Goal: Task Accomplishment & Management: Use online tool/utility

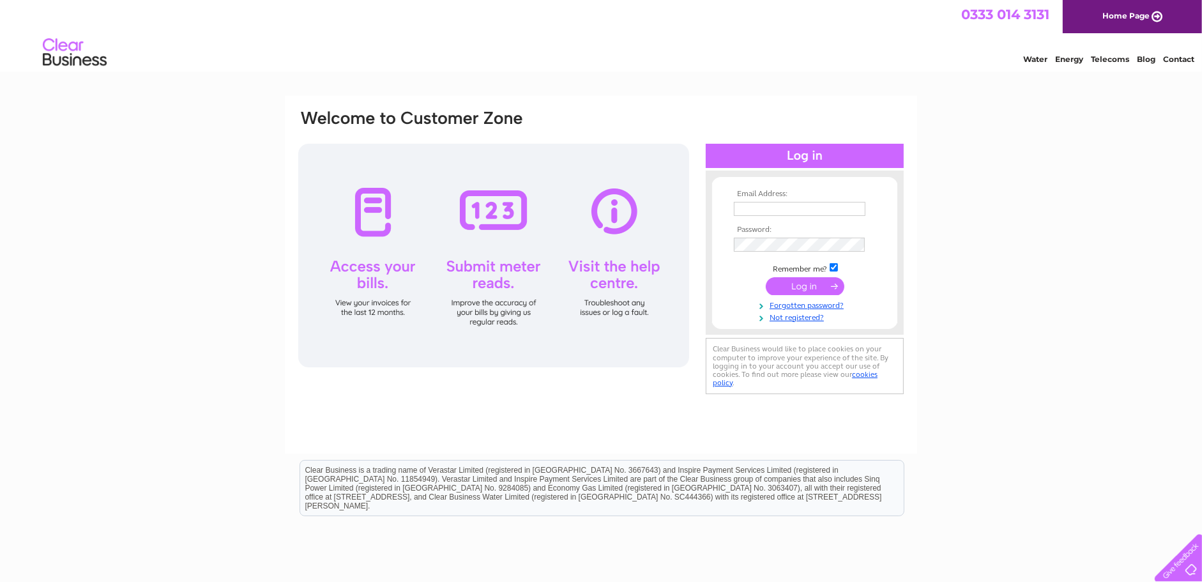
type input "[PERSON_NAME][EMAIL_ADDRESS][PERSON_NAME][DOMAIN_NAME]"
click at [33, 130] on div "Email Address: [PERSON_NAME][EMAIL_ADDRESS][PERSON_NAME][DOMAIN_NAME] Password:" at bounding box center [601, 384] width 1202 height 576
click at [811, 288] on input "submit" at bounding box center [805, 286] width 79 height 18
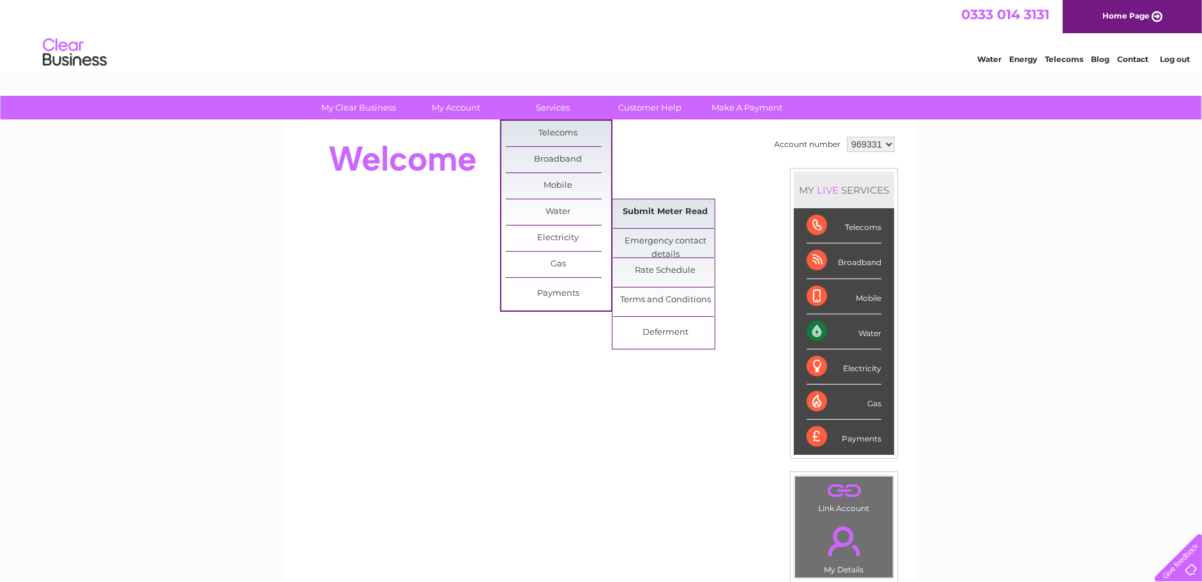
click at [675, 207] on link "Submit Meter Read" at bounding box center [665, 212] width 105 height 26
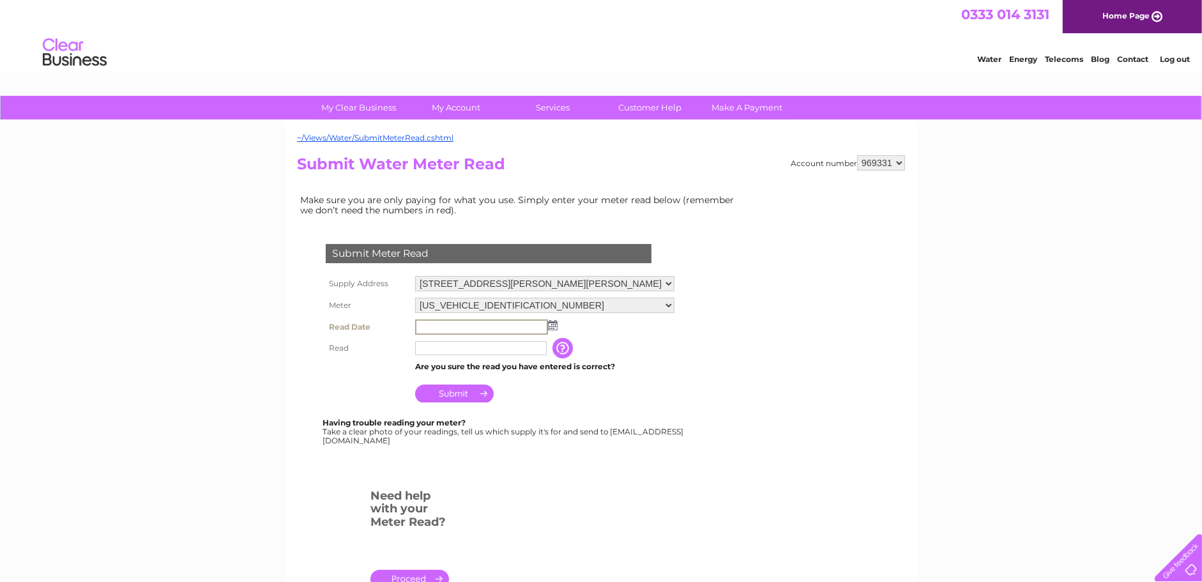
click at [450, 323] on input "text" at bounding box center [481, 326] width 133 height 15
click at [549, 325] on img at bounding box center [553, 325] width 10 height 10
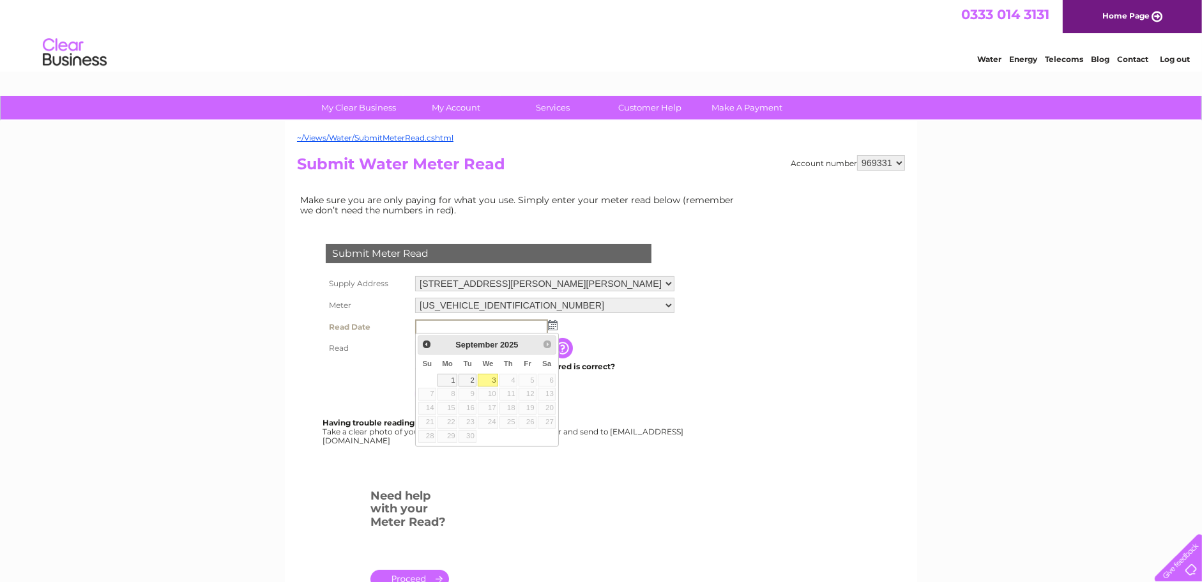
click at [489, 380] on link "3" at bounding box center [488, 380] width 20 height 13
type input "2025/09/03"
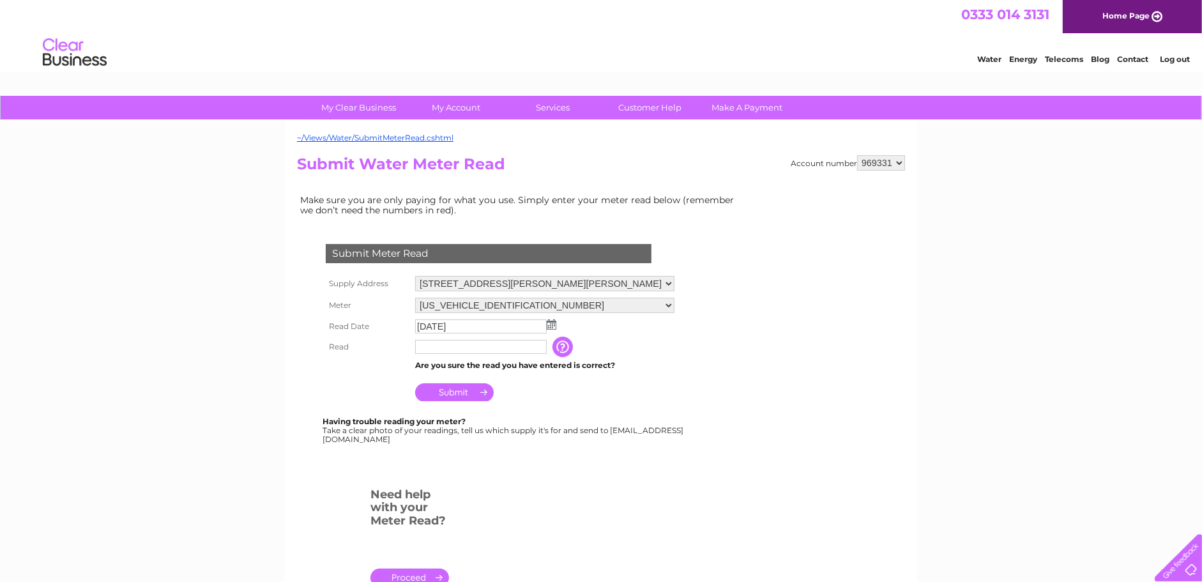
click at [449, 346] on input "text" at bounding box center [481, 347] width 132 height 14
type input "4"
type input "493"
click at [454, 392] on input "Submit" at bounding box center [454, 392] width 79 height 18
